Goal: Information Seeking & Learning: Check status

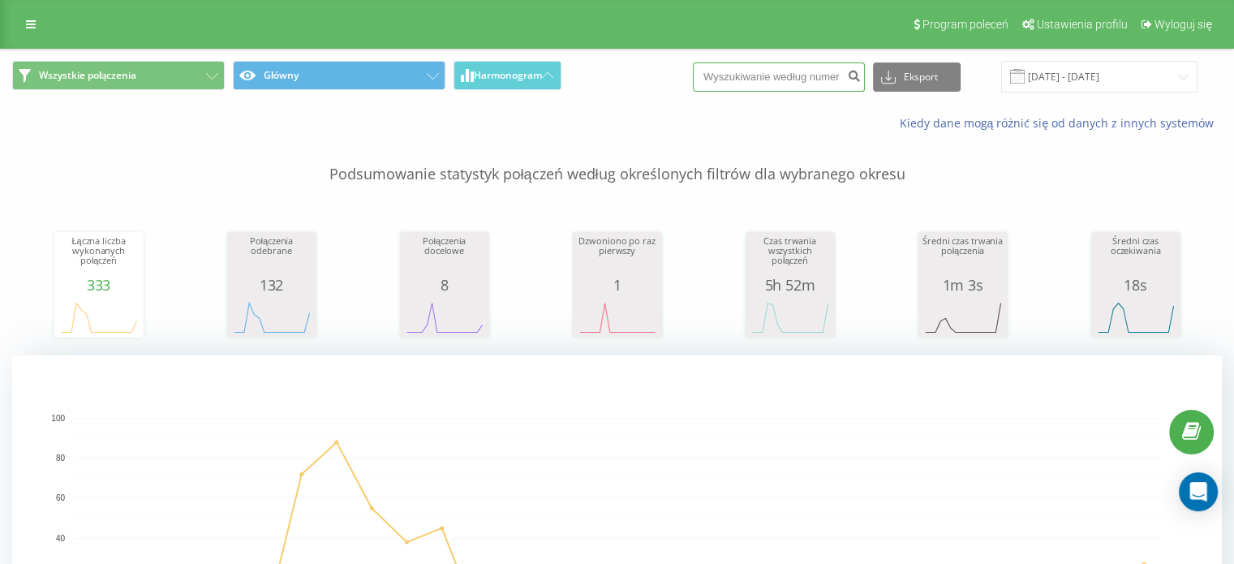
click at [757, 71] on input at bounding box center [779, 76] width 172 height 29
paste input "48602440886"
type input "48602440886"
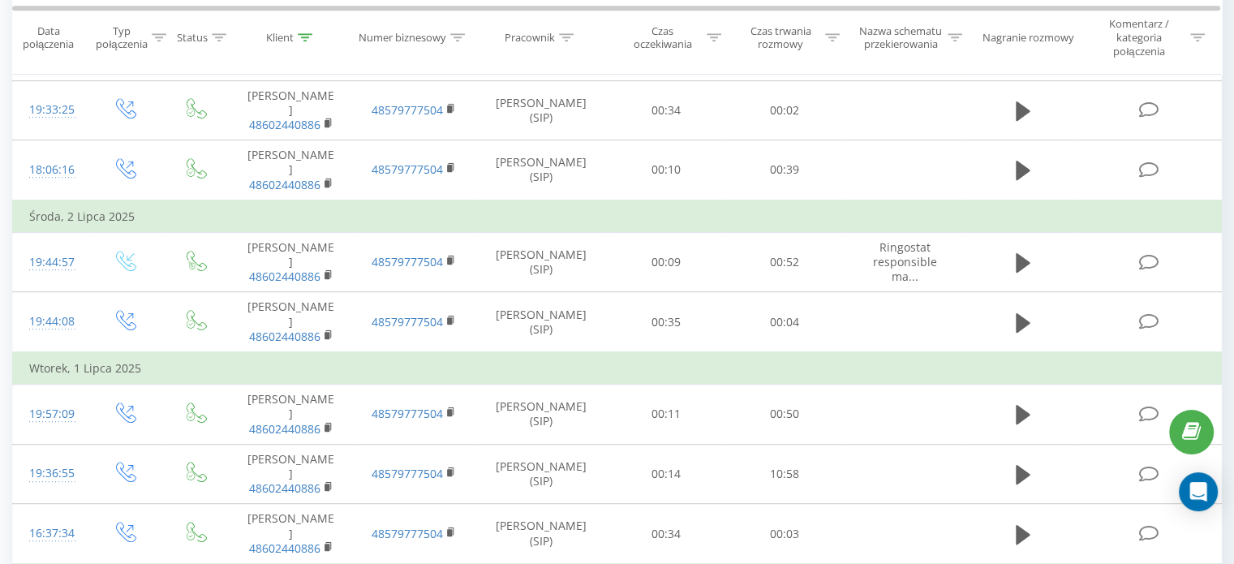
scroll to position [811, 0]
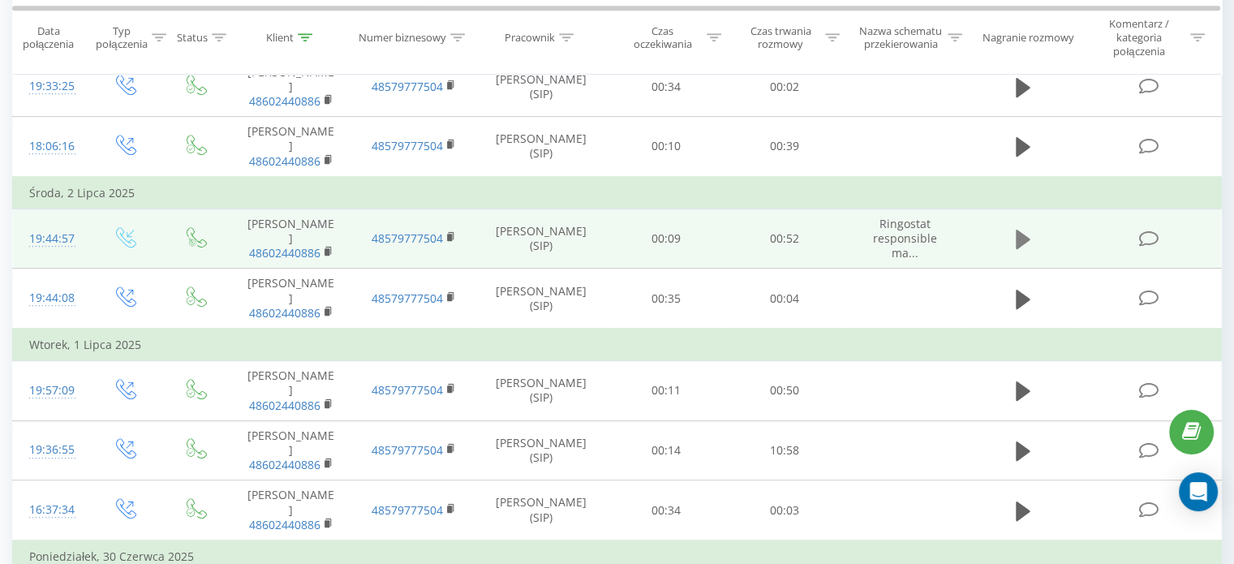
click at [1029, 239] on icon at bounding box center [1023, 239] width 15 height 23
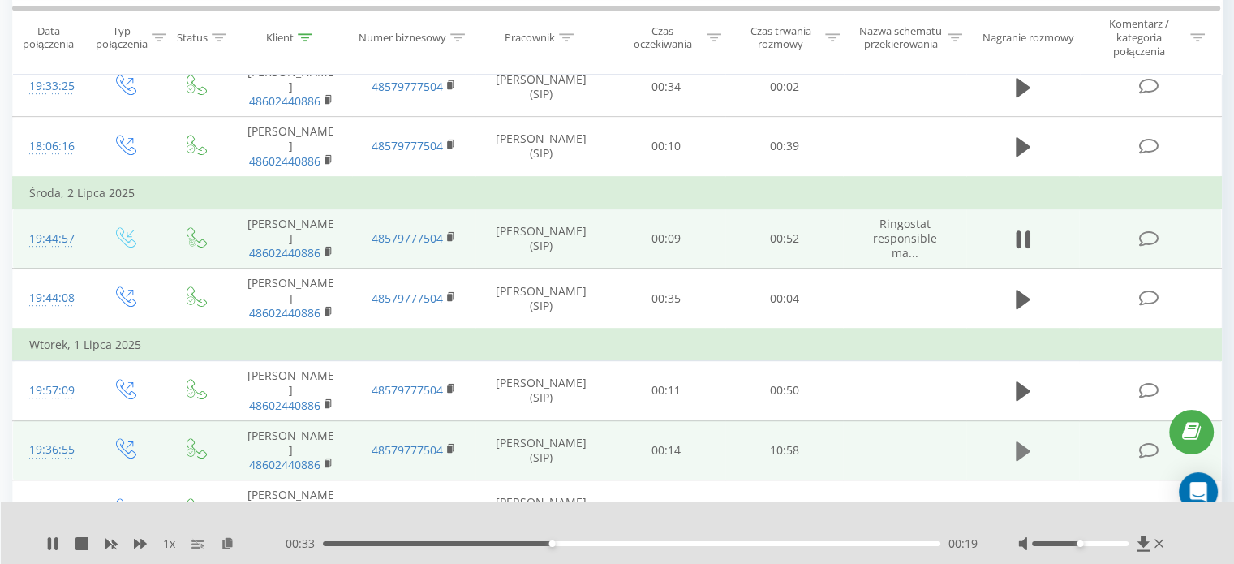
click at [1021, 448] on icon at bounding box center [1023, 450] width 15 height 19
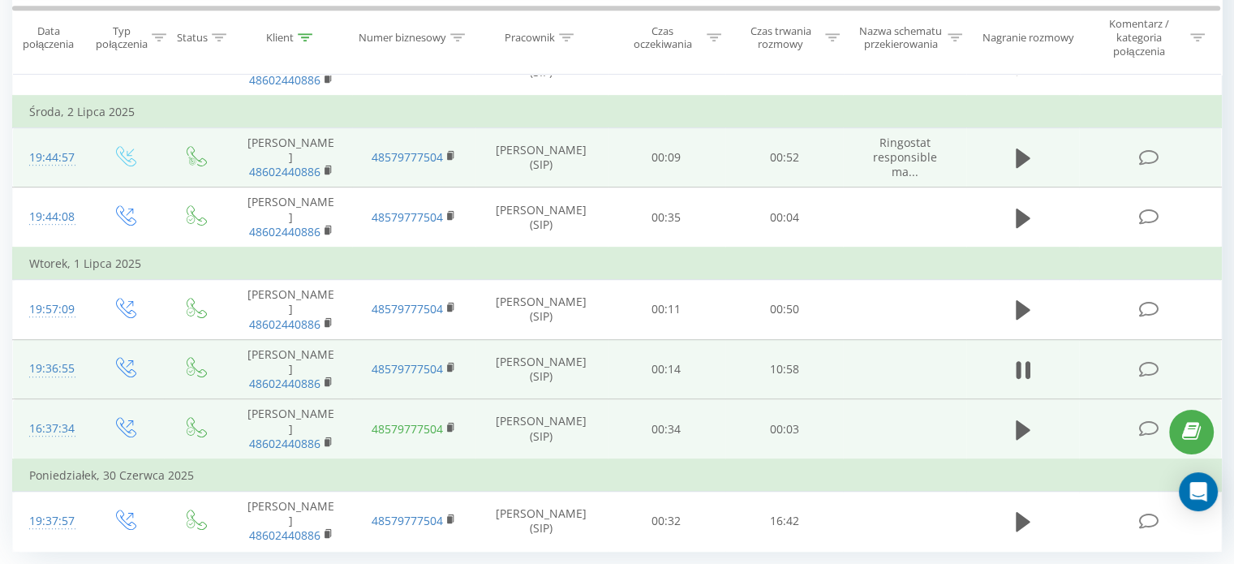
scroll to position [1000, 0]
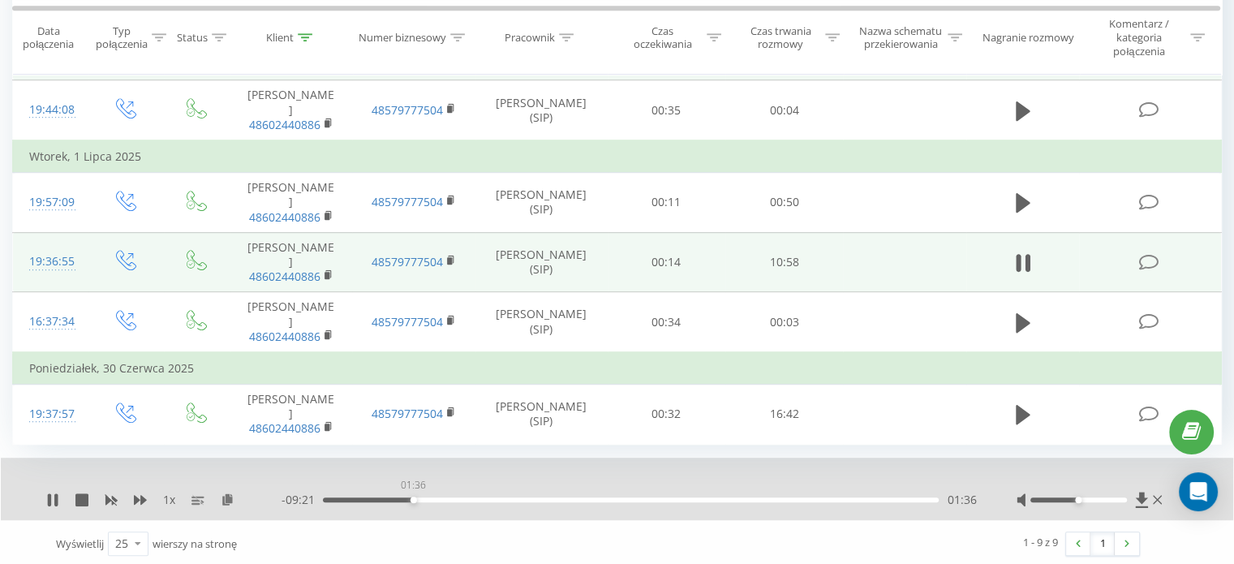
click at [413, 497] on div "01:36" at bounding box center [631, 499] width 616 height 5
click at [137, 501] on icon at bounding box center [140, 499] width 13 height 13
